Goal: Task Accomplishment & Management: Use online tool/utility

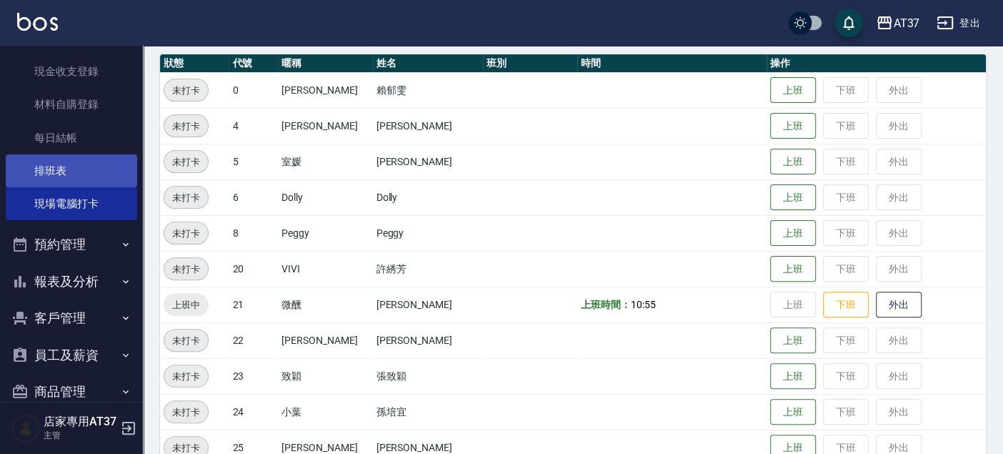
scroll to position [166, 0]
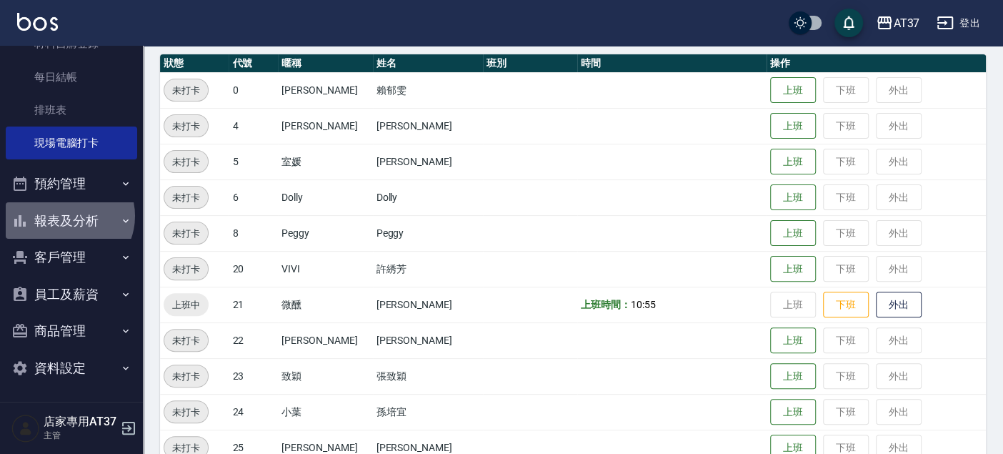
click at [67, 215] on button "報表及分析" at bounding box center [72, 220] width 132 height 37
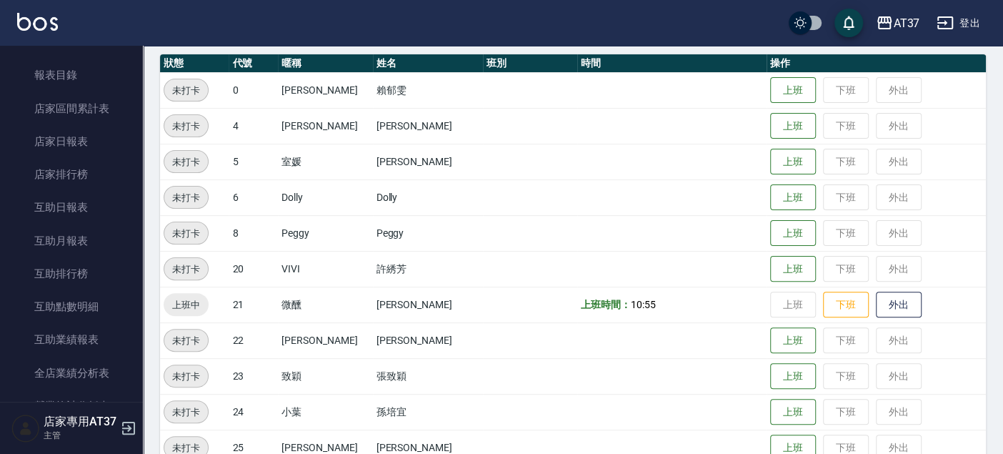
scroll to position [563, 0]
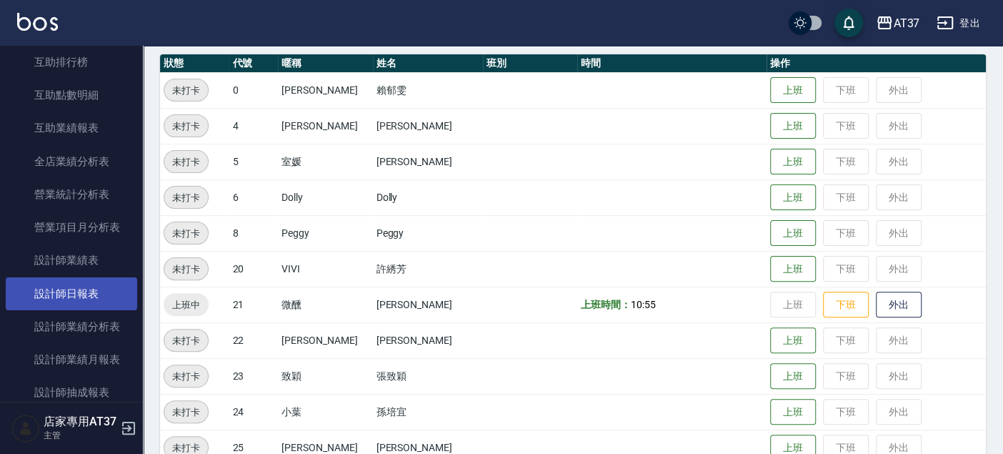
click at [80, 286] on link "設計師日報表" at bounding box center [72, 293] width 132 height 33
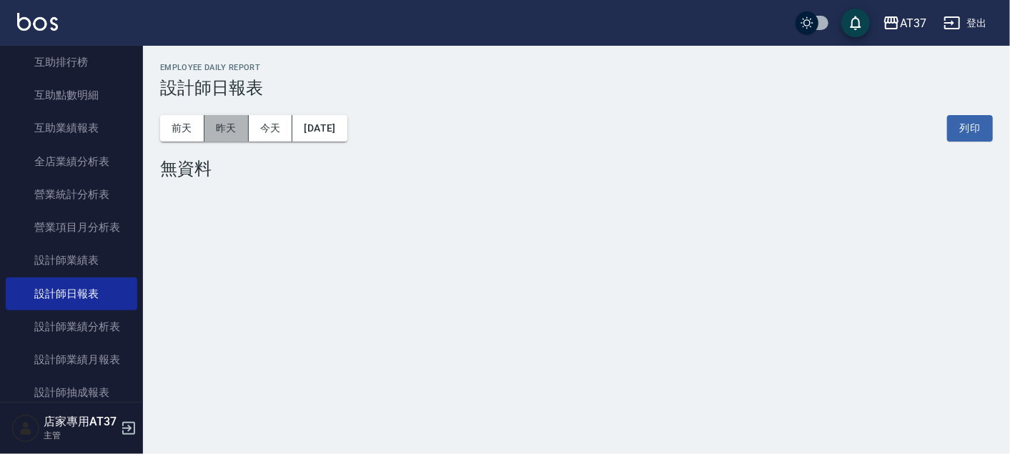
click at [208, 122] on button "昨天" at bounding box center [226, 128] width 44 height 26
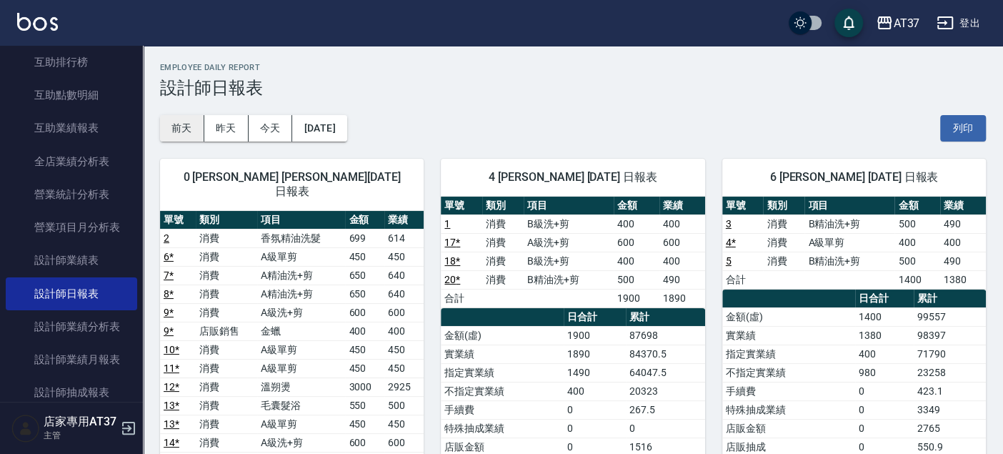
click at [179, 127] on button "前天" at bounding box center [182, 128] width 44 height 26
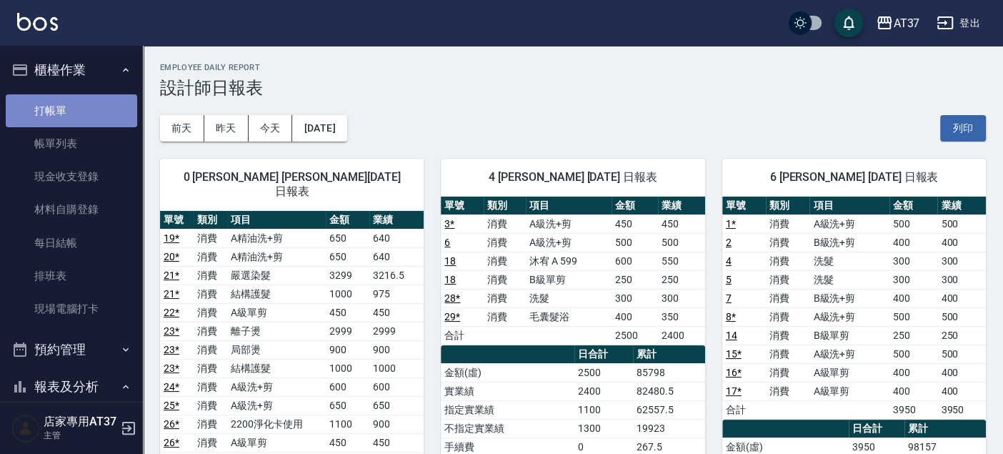
click at [73, 114] on link "打帳單" at bounding box center [72, 110] width 132 height 33
